Goal: Task Accomplishment & Management: Complete application form

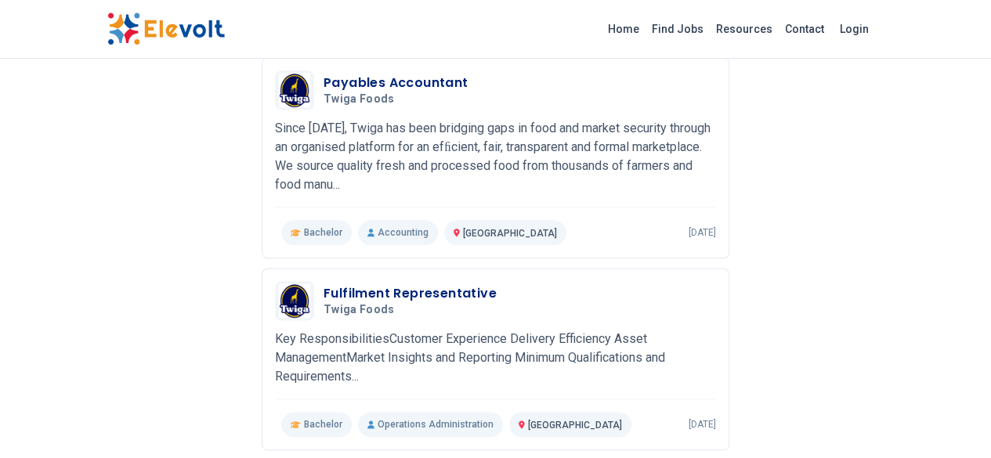
scroll to position [877, 0]
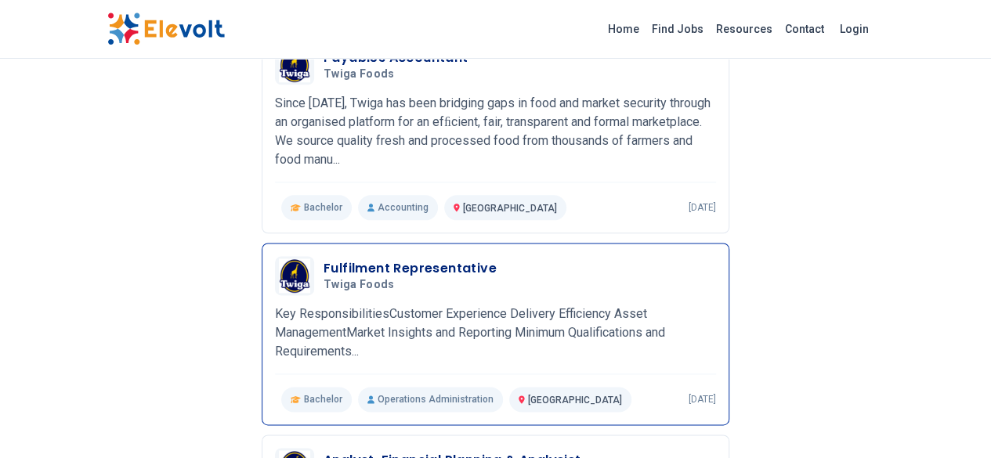
click at [323, 278] on span "Twiga Foods" at bounding box center [358, 285] width 71 height 14
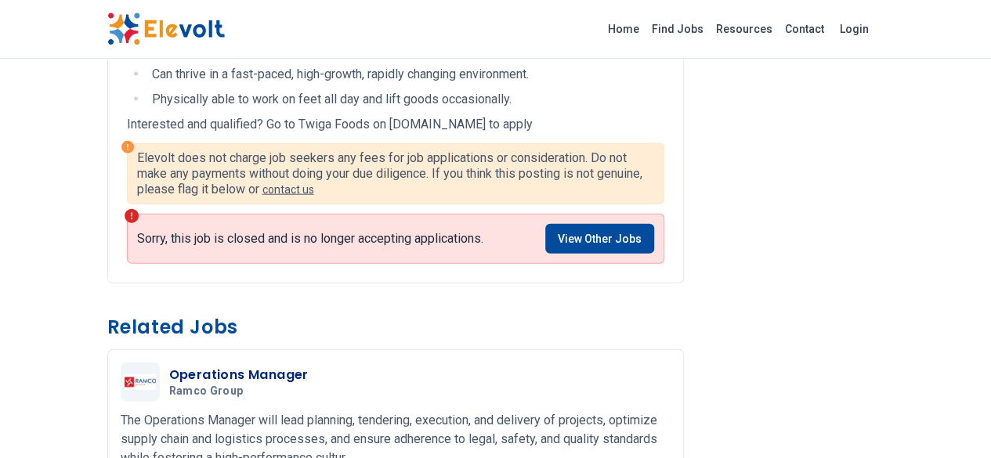
scroll to position [1785, 0]
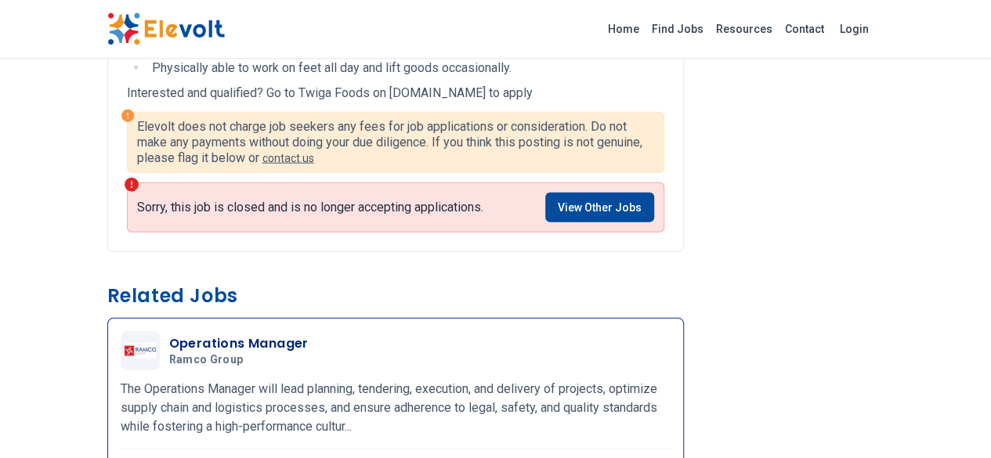
click at [169, 334] on h3 "Operations Manager" at bounding box center [238, 343] width 139 height 19
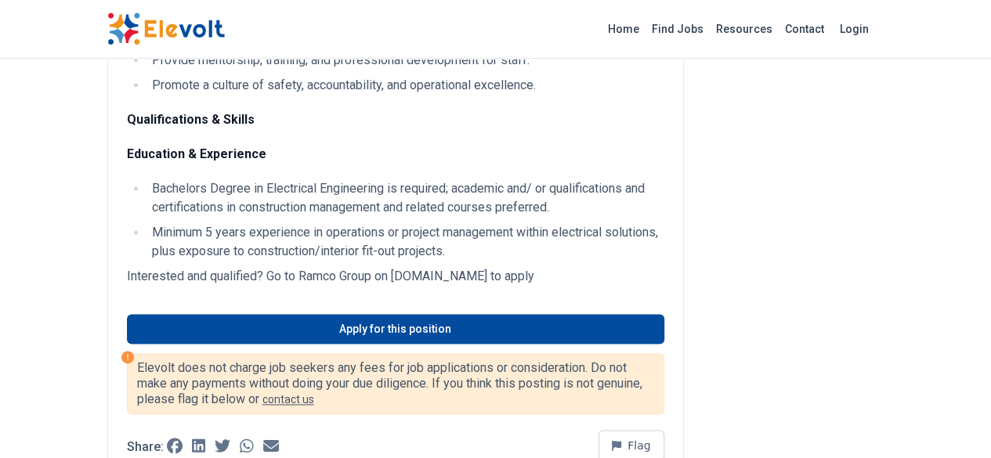
scroll to position [1034, 0]
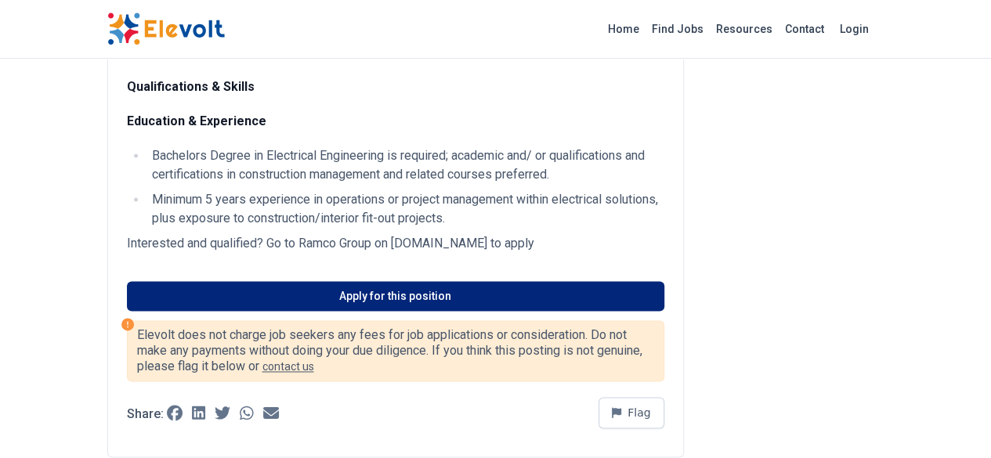
click at [272, 281] on link "Apply for this position" at bounding box center [395, 296] width 537 height 30
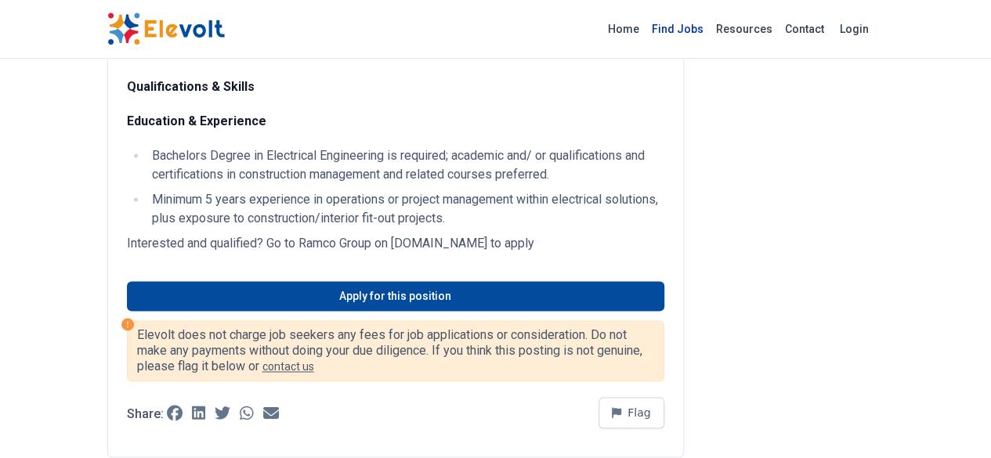
click at [709, 31] on link "Find Jobs" at bounding box center [677, 28] width 64 height 25
